Goal: Navigation & Orientation: Find specific page/section

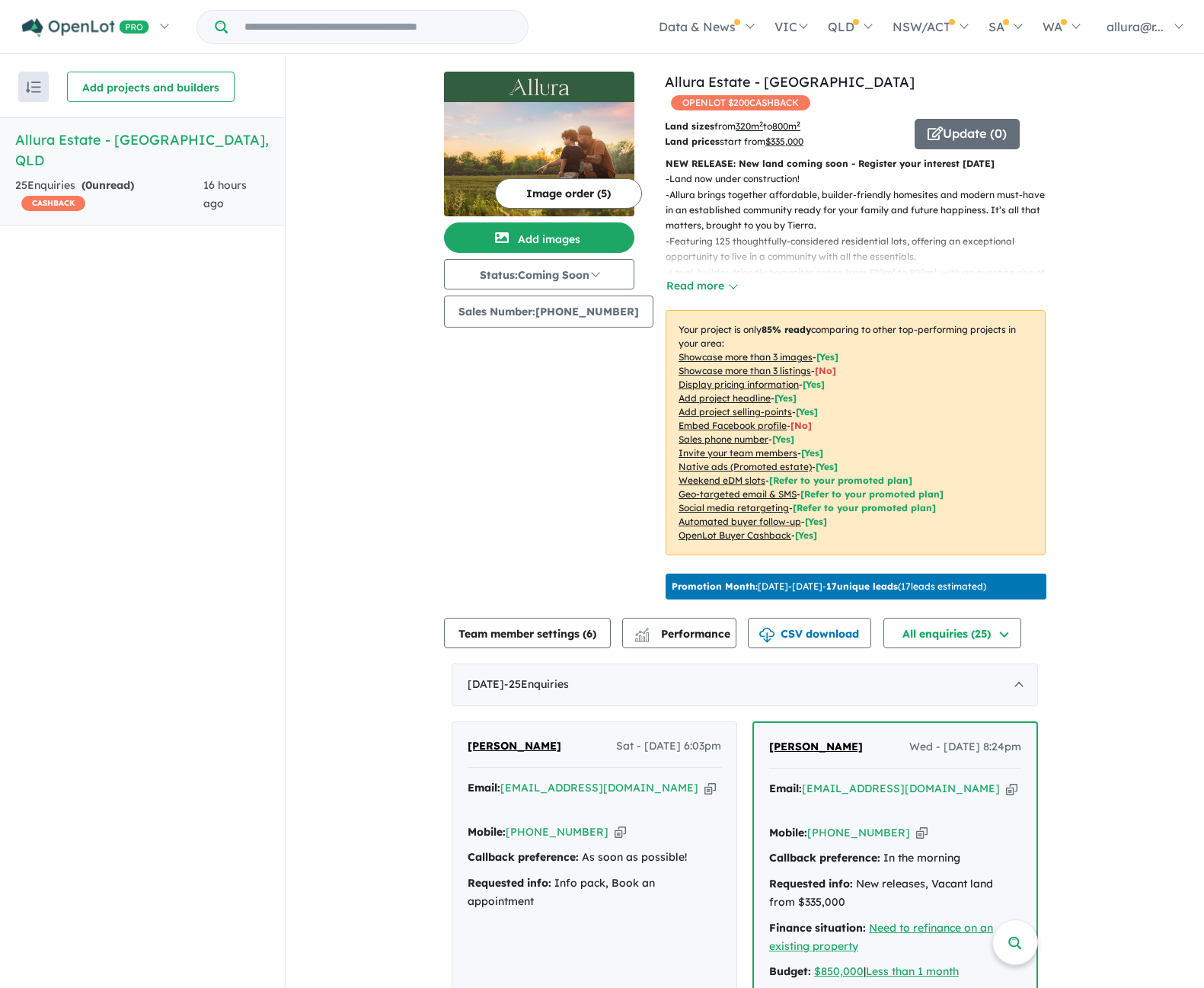
scroll to position [152, 0]
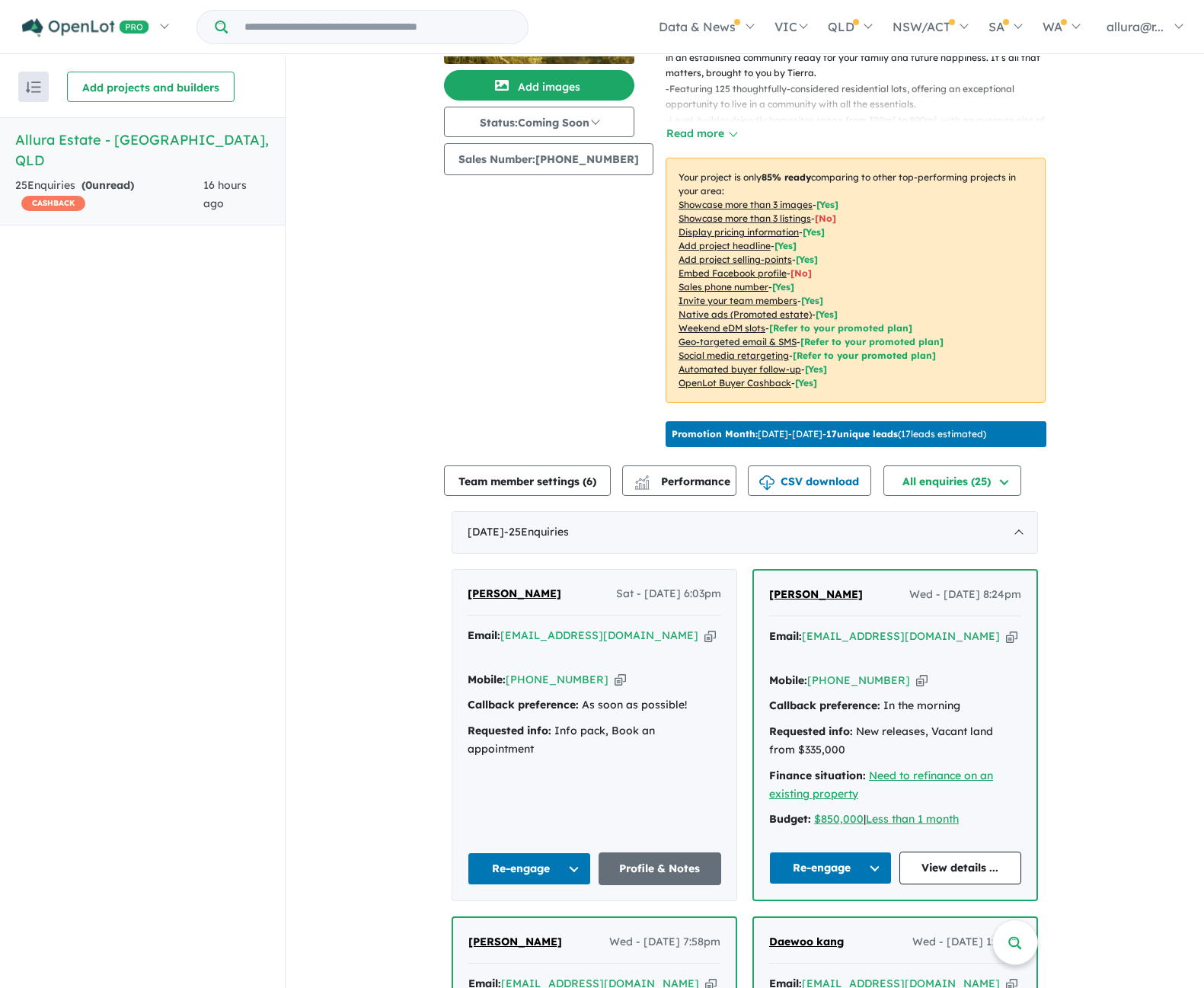
click at [90, 142] on h5 "Allura Estate - [GEOGRAPHIC_DATA] , [GEOGRAPHIC_DATA]" at bounding box center [142, 149] width 254 height 41
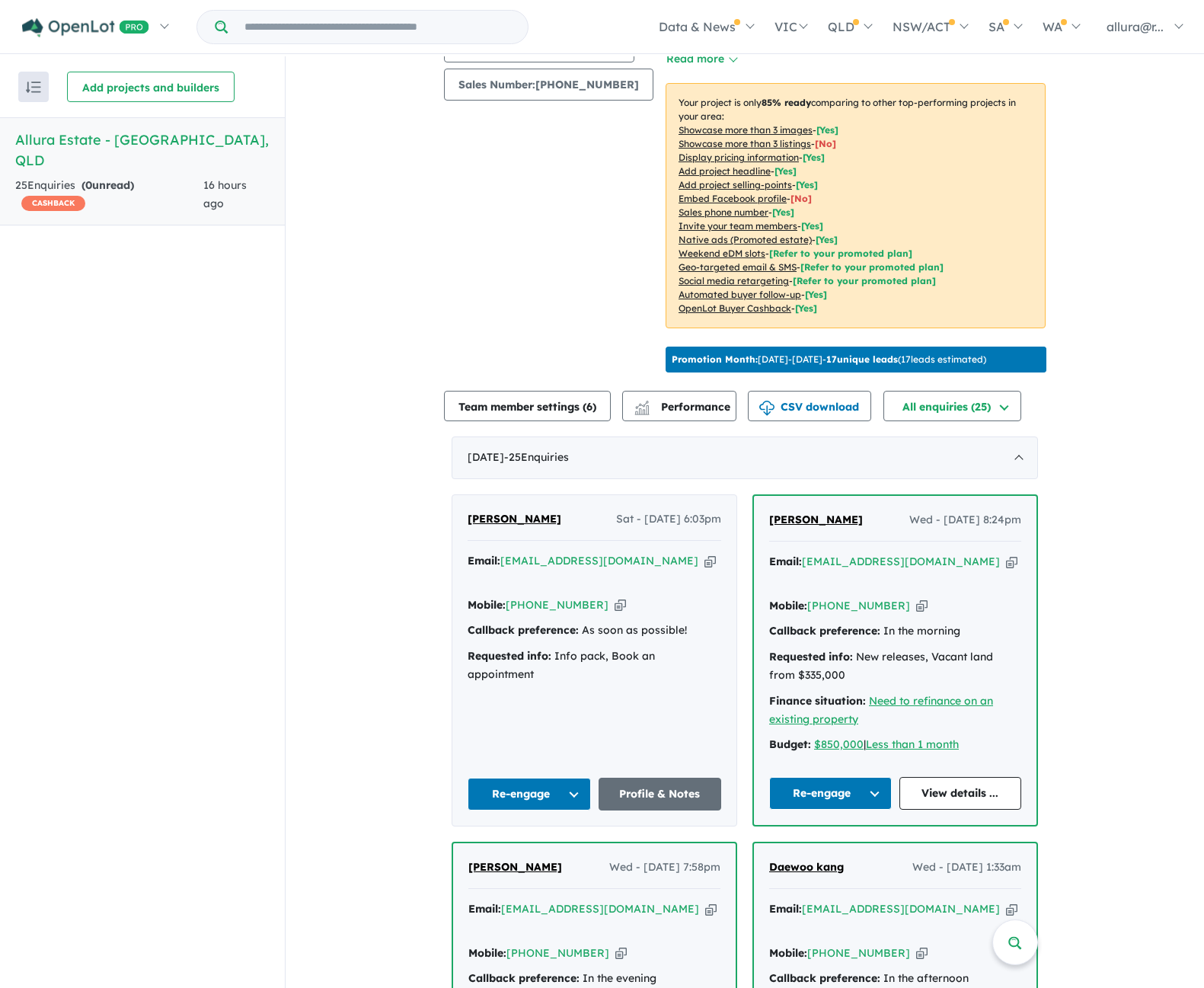
scroll to position [228, 0]
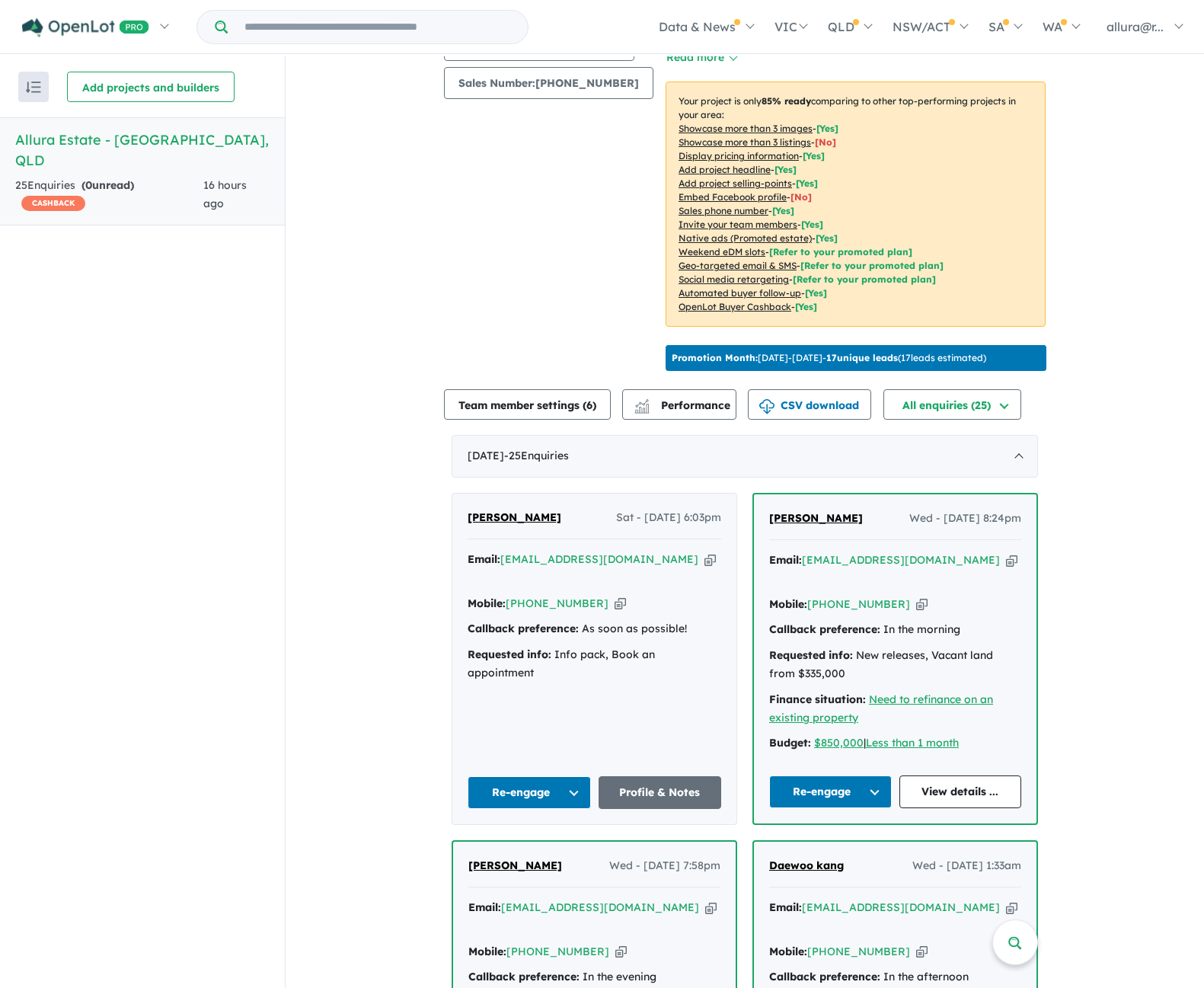
click at [565, 788] on button "Re-engage" at bounding box center [530, 792] width 123 height 32
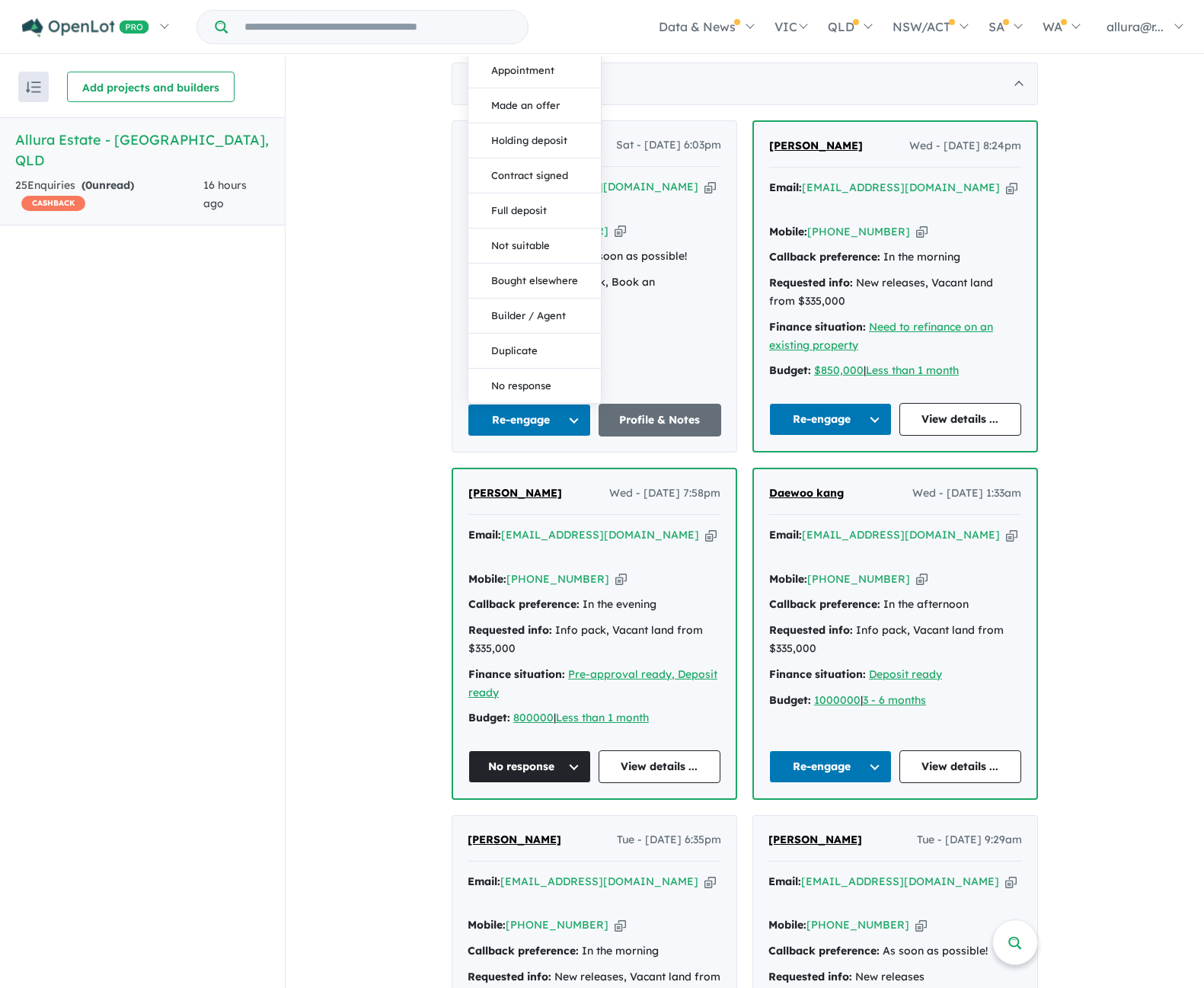
scroll to position [610, 0]
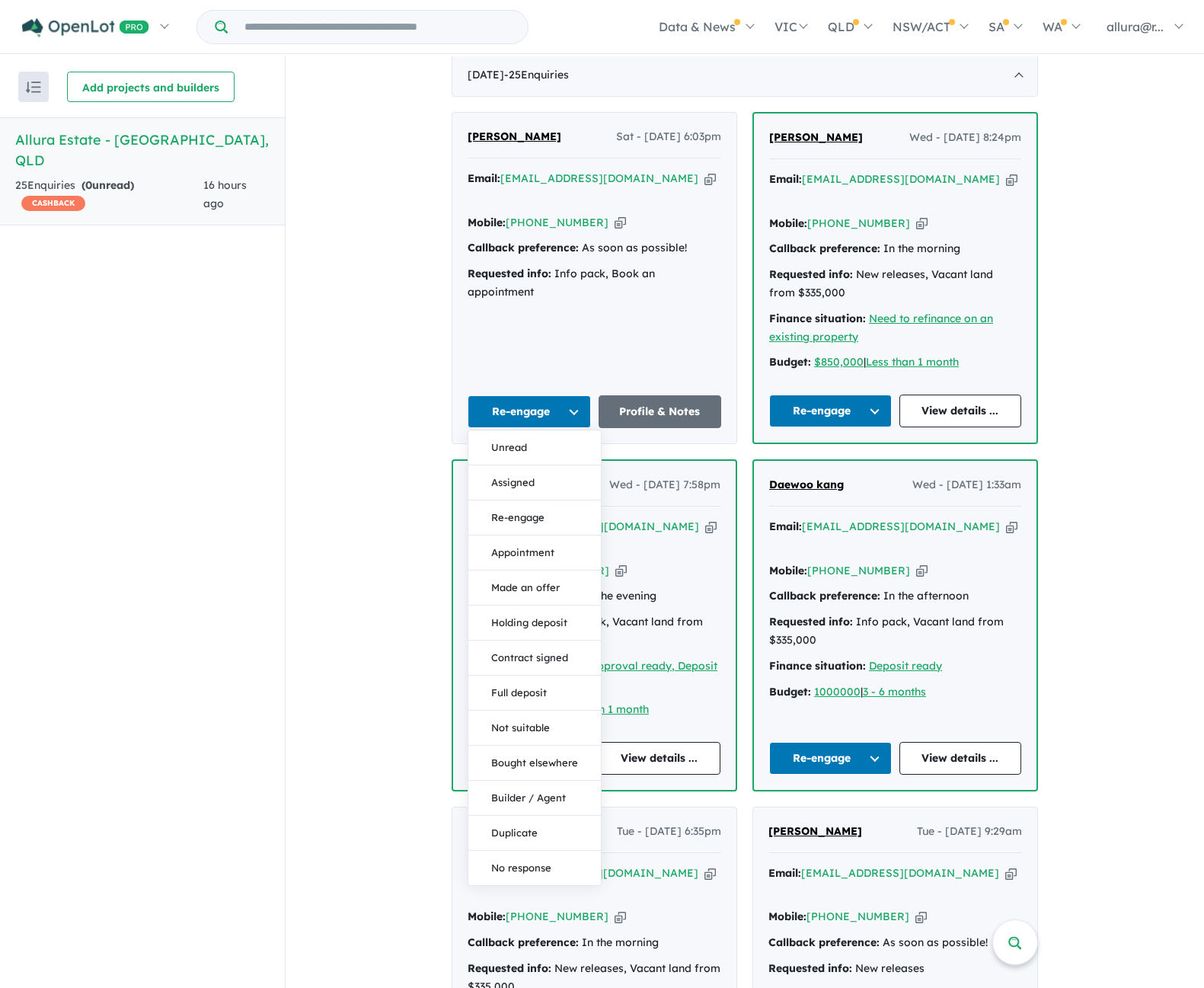
click at [865, 406] on button "Re-engage" at bounding box center [830, 411] width 122 height 32
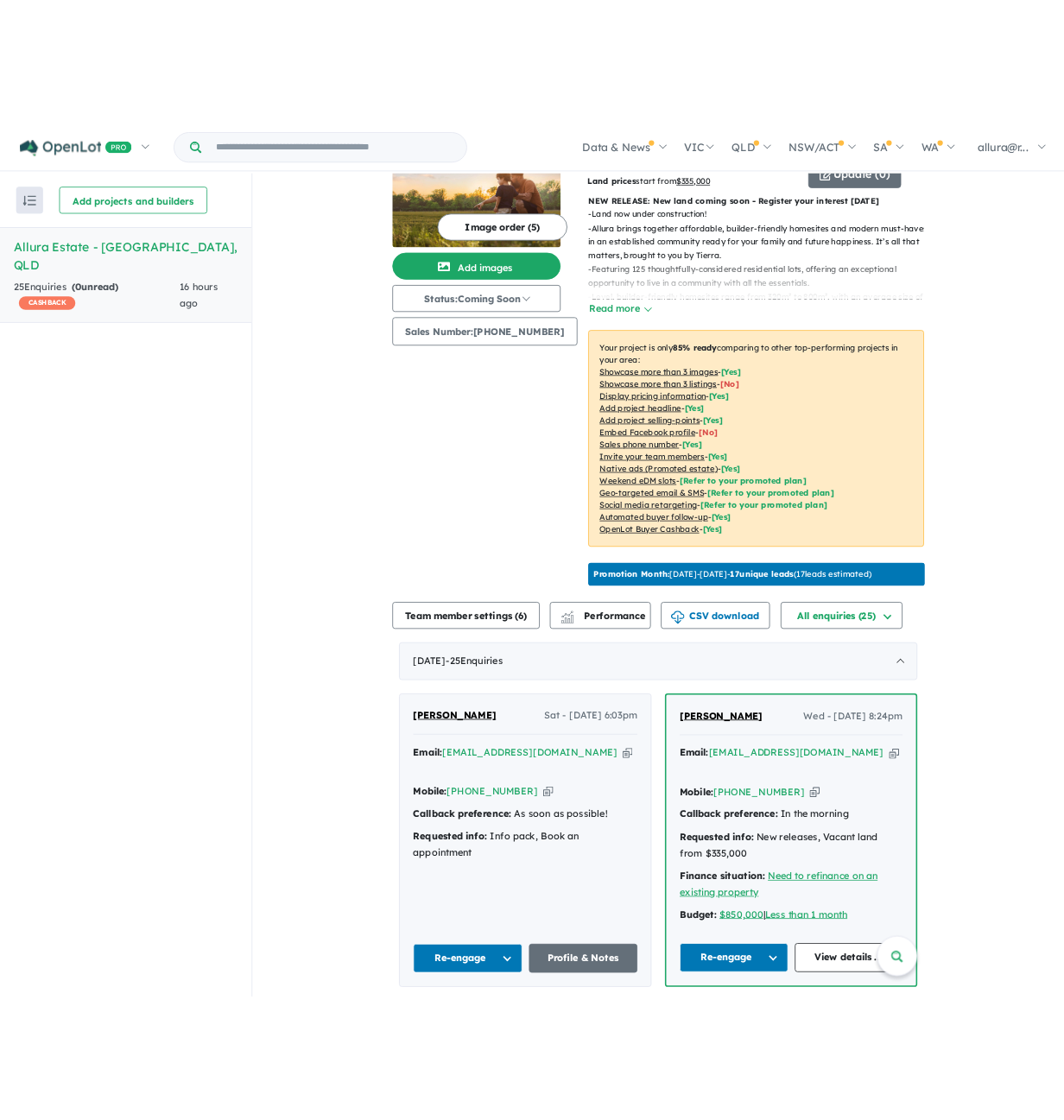
scroll to position [0, 0]
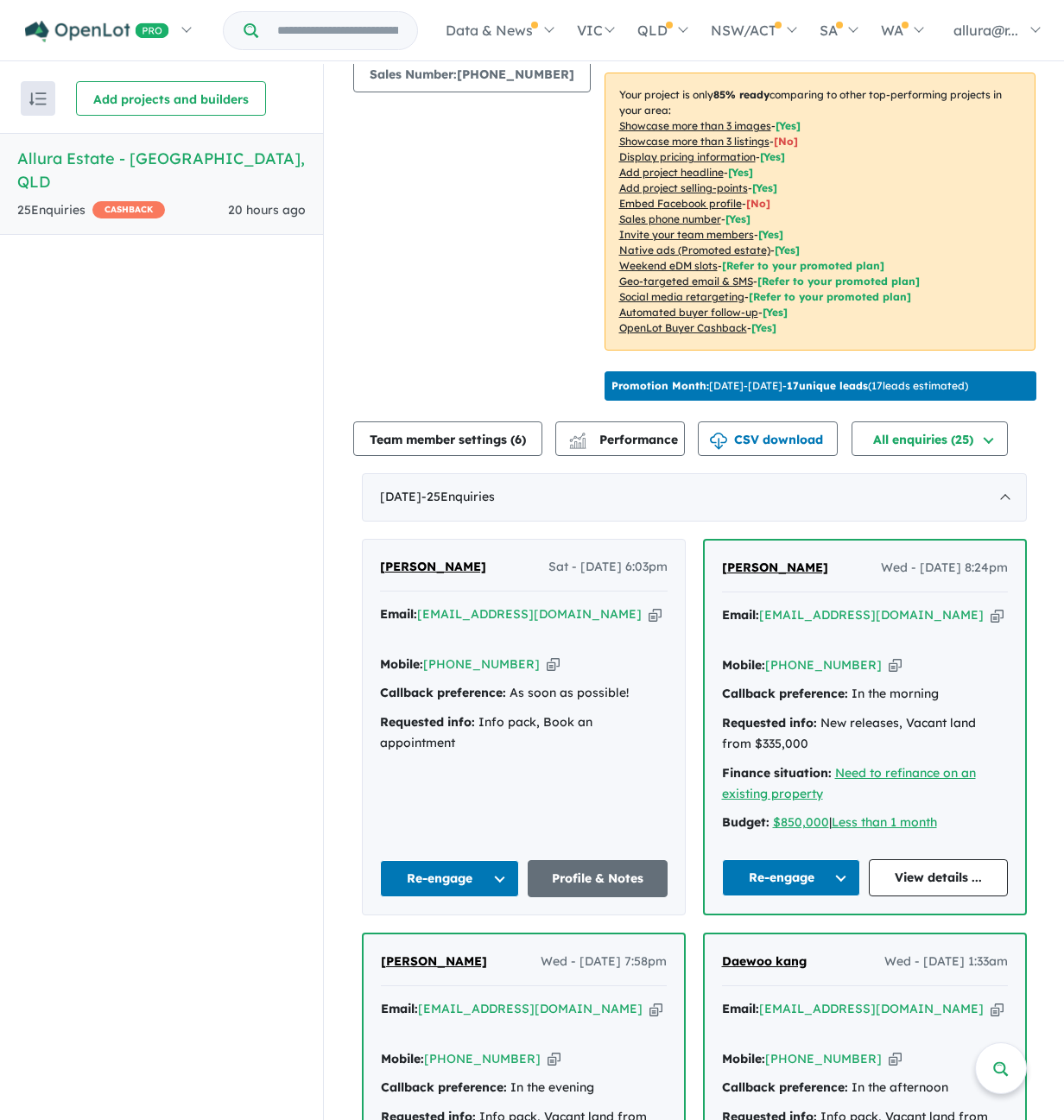
scroll to position [346, 0]
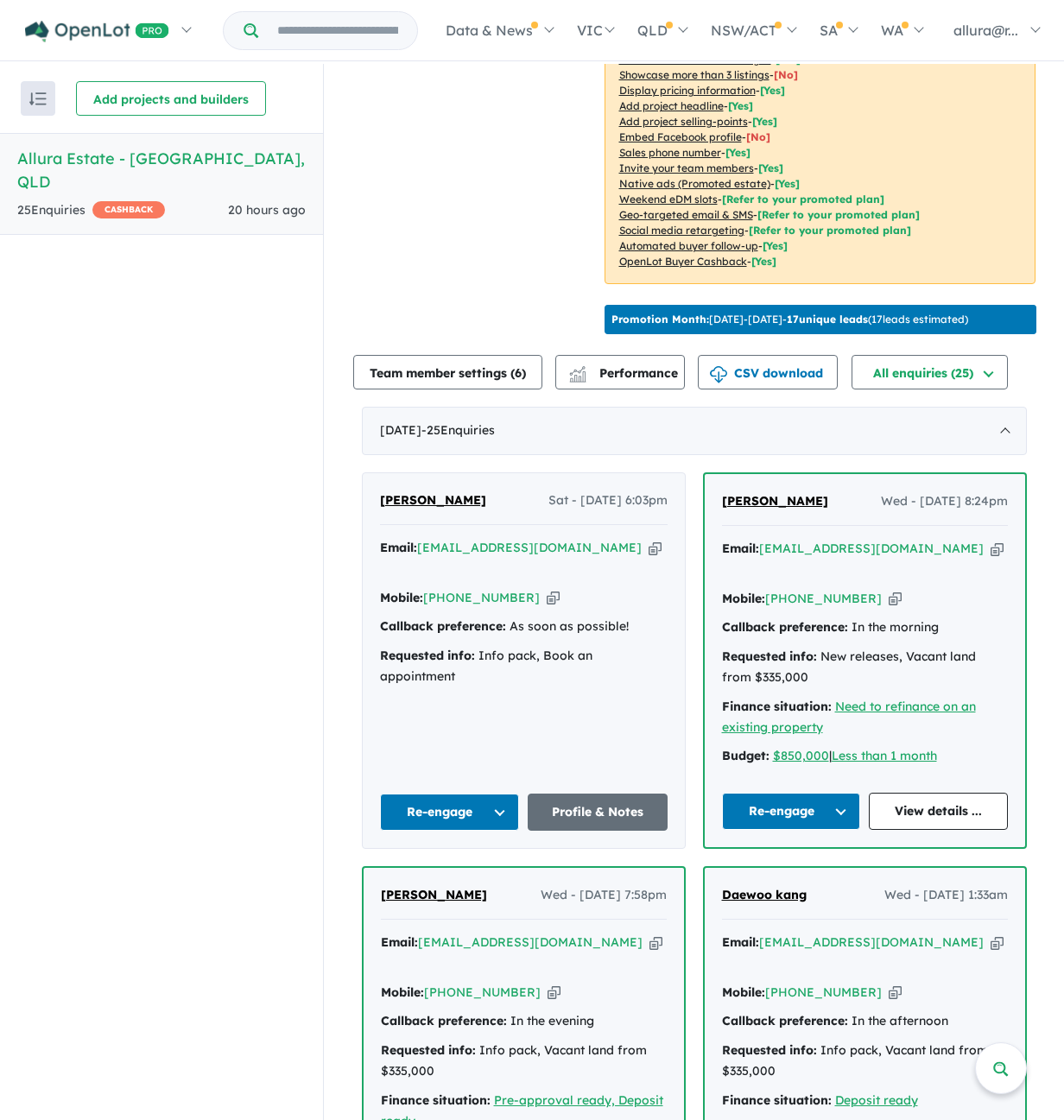
click at [161, 162] on h5 "Allura Estate - [GEOGRAPHIC_DATA] , [GEOGRAPHIC_DATA]" at bounding box center [160, 169] width 288 height 46
